Goal: Task Accomplishment & Management: Complete application form

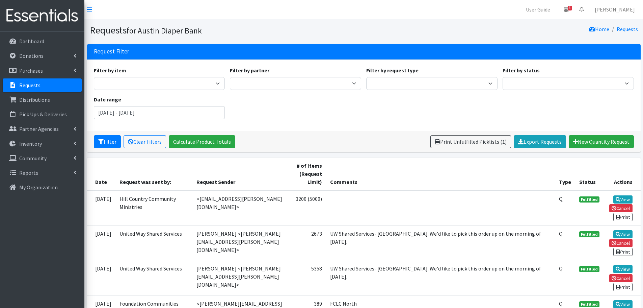
click at [35, 83] on p "Requests" at bounding box center [29, 85] width 21 height 7
click at [27, 89] on link "Requests" at bounding box center [42, 85] width 79 height 14
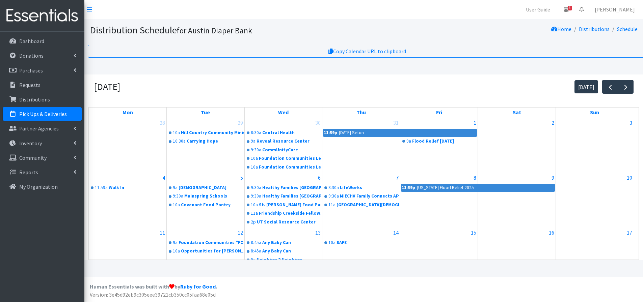
scroll to position [175, 0]
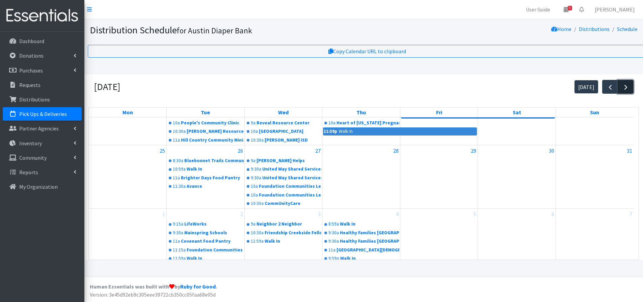
click at [623, 86] on span "button" at bounding box center [626, 87] width 8 height 8
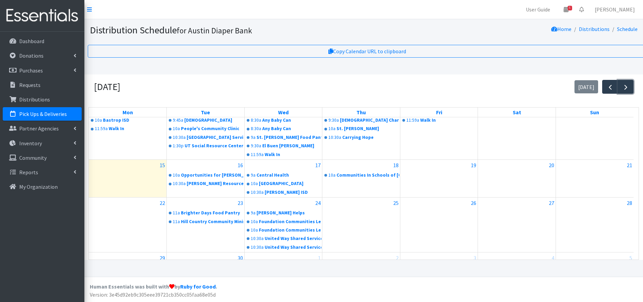
scroll to position [101, 0]
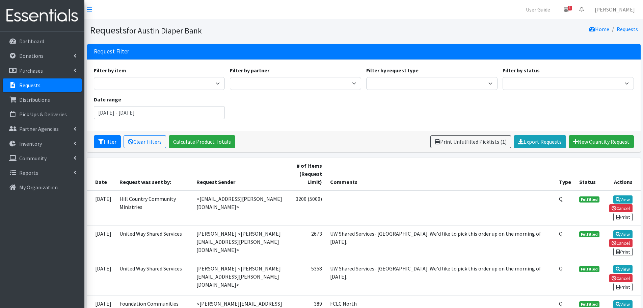
click at [23, 87] on p "Requests" at bounding box center [29, 85] width 21 height 7
click at [25, 86] on p "Requests" at bounding box center [29, 85] width 21 height 7
click at [23, 85] on p "Requests" at bounding box center [29, 85] width 21 height 7
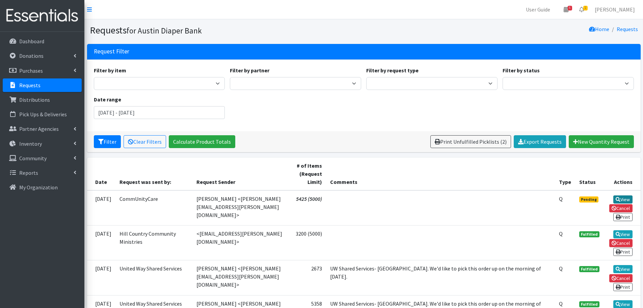
click at [625, 199] on link "View" at bounding box center [622, 199] width 19 height 8
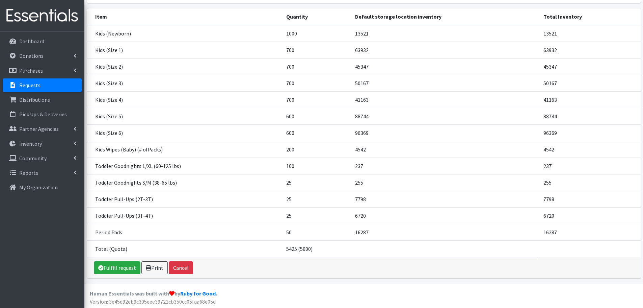
scroll to position [91, 0]
click at [116, 269] on link "Fulfill request" at bounding box center [117, 266] width 47 height 13
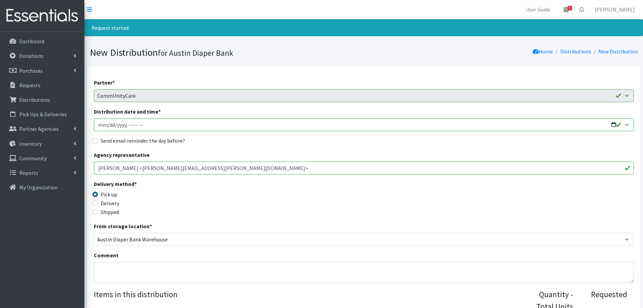
click at [614, 125] on input "Distribution date and time *" at bounding box center [364, 124] width 540 height 13
click at [612, 126] on input "Distribution date and time *" at bounding box center [364, 124] width 540 height 13
click at [611, 124] on input "Distribution date and time *" at bounding box center [364, 124] width 540 height 13
type input "2025-09-24T11:00"
click at [271, 156] on div "Agency representative Nallely Castaneda <nallely.castaneda@communitycaretx.org>" at bounding box center [364, 163] width 540 height 24
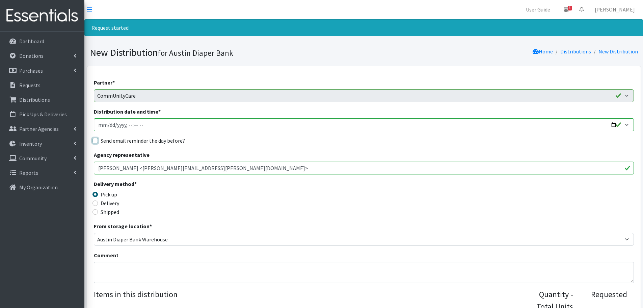
click at [93, 141] on input "Send email reminder the day before?" at bounding box center [94, 140] width 5 height 5
checkbox input "true"
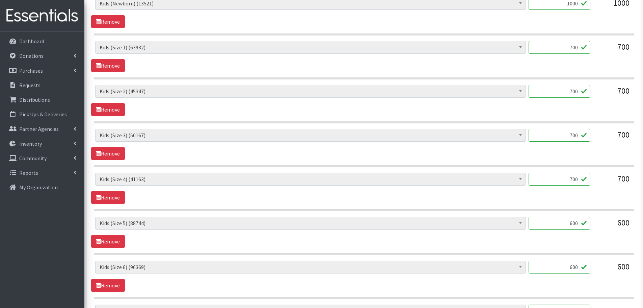
scroll to position [405, 0]
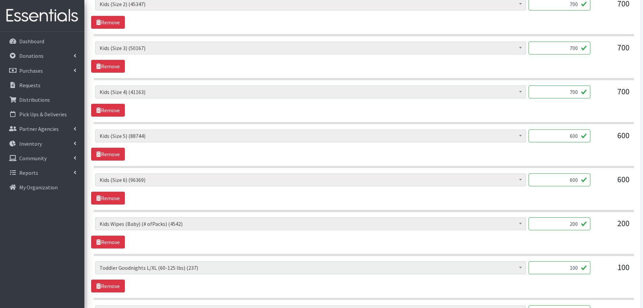
drag, startPoint x: 570, startPoint y: 221, endPoint x: 582, endPoint y: 223, distance: 11.7
click at [582, 223] on input "200" at bounding box center [560, 223] width 62 height 13
type input "100"
click at [578, 234] on div "100" at bounding box center [560, 226] width 62 height 18
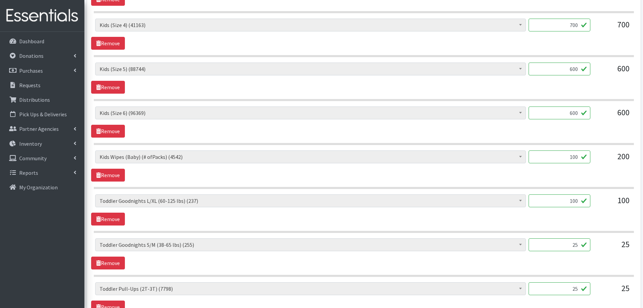
scroll to position [473, 0]
click at [112, 260] on link "Remove" at bounding box center [108, 262] width 34 height 13
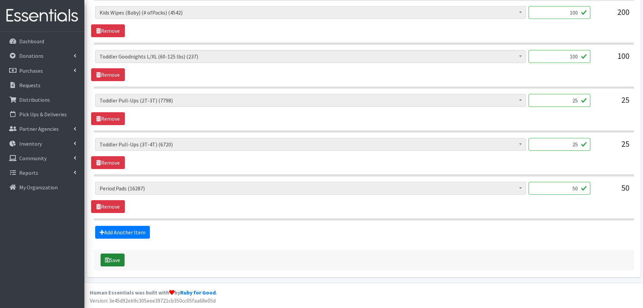
click at [118, 257] on button "Save" at bounding box center [113, 259] width 24 height 13
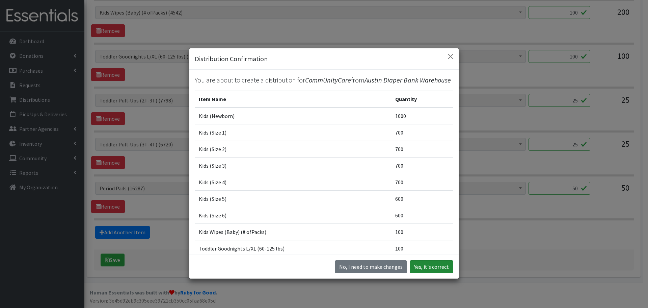
click at [430, 263] on button "Yes, it's correct" at bounding box center [432, 266] width 44 height 13
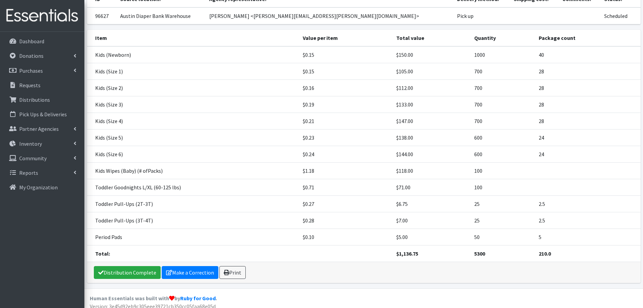
scroll to position [81, 0]
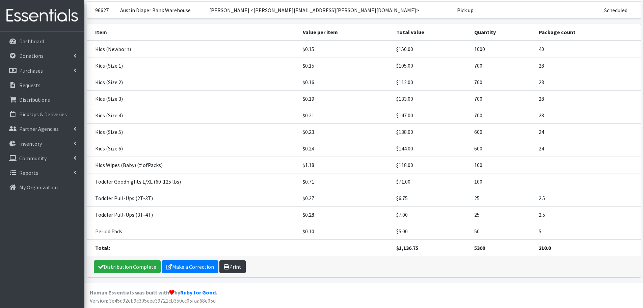
click at [237, 269] on link "Print" at bounding box center [232, 266] width 26 height 13
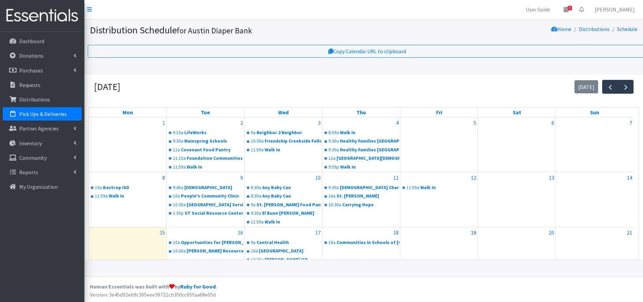
scroll to position [101, 0]
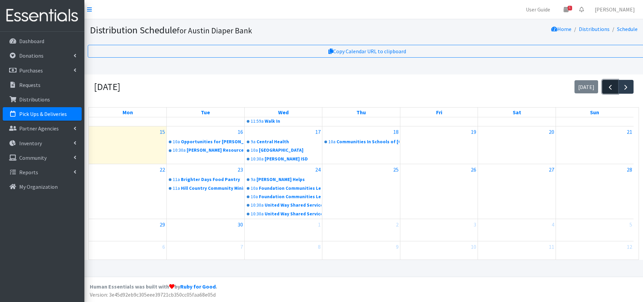
click at [606, 90] on button "button" at bounding box center [610, 87] width 16 height 14
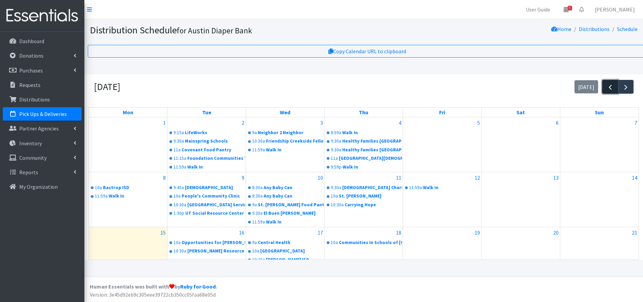
click at [613, 90] on span "button" at bounding box center [610, 87] width 8 height 8
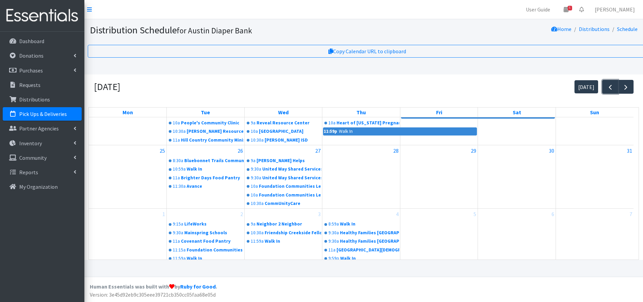
scroll to position [5, 0]
click at [625, 83] on span "button" at bounding box center [626, 87] width 8 height 8
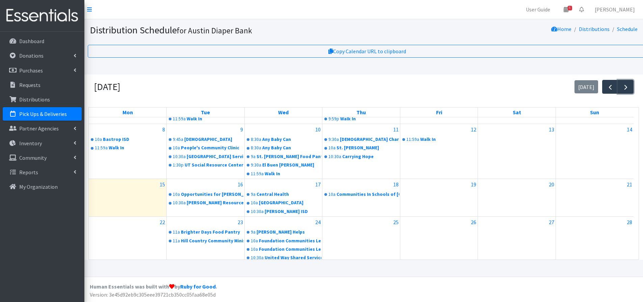
scroll to position [101, 0]
